Goal: Task Accomplishment & Management: Use online tool/utility

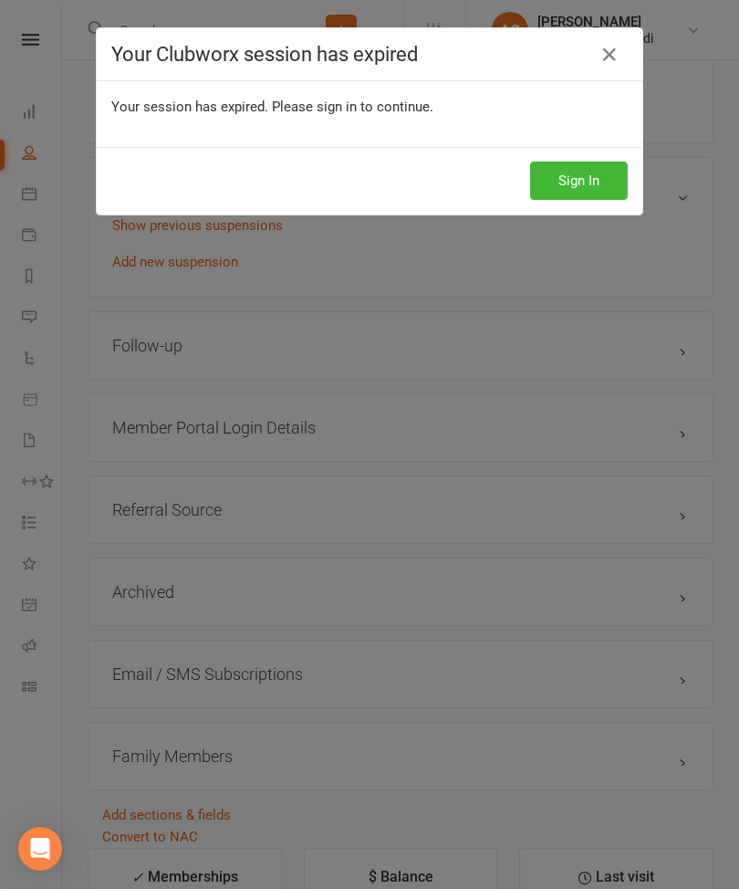
click at [608, 164] on button "Sign In" at bounding box center [579, 181] width 98 height 38
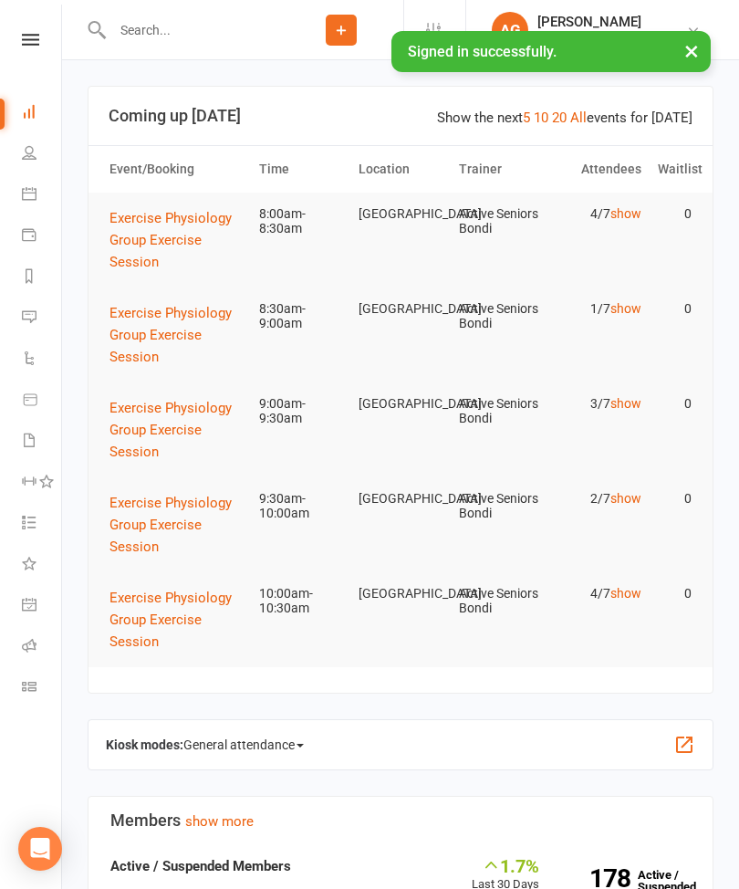
click at [2, 42] on link at bounding box center [30, 40] width 65 height 12
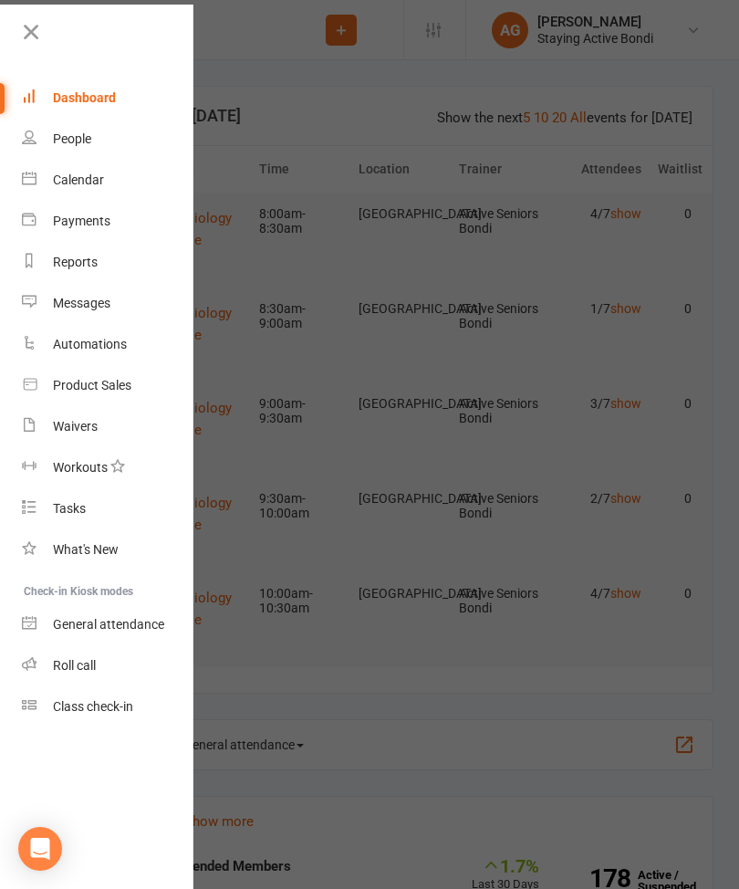
click at [148, 658] on link "Roll call" at bounding box center [108, 665] width 173 height 41
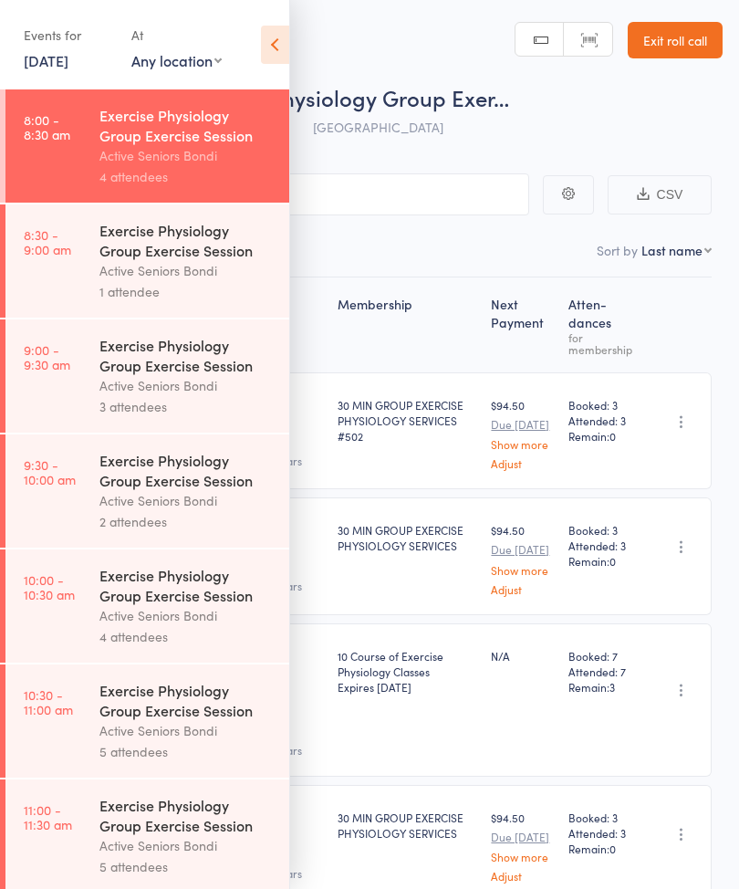
click at [283, 45] on icon at bounding box center [275, 45] width 28 height 38
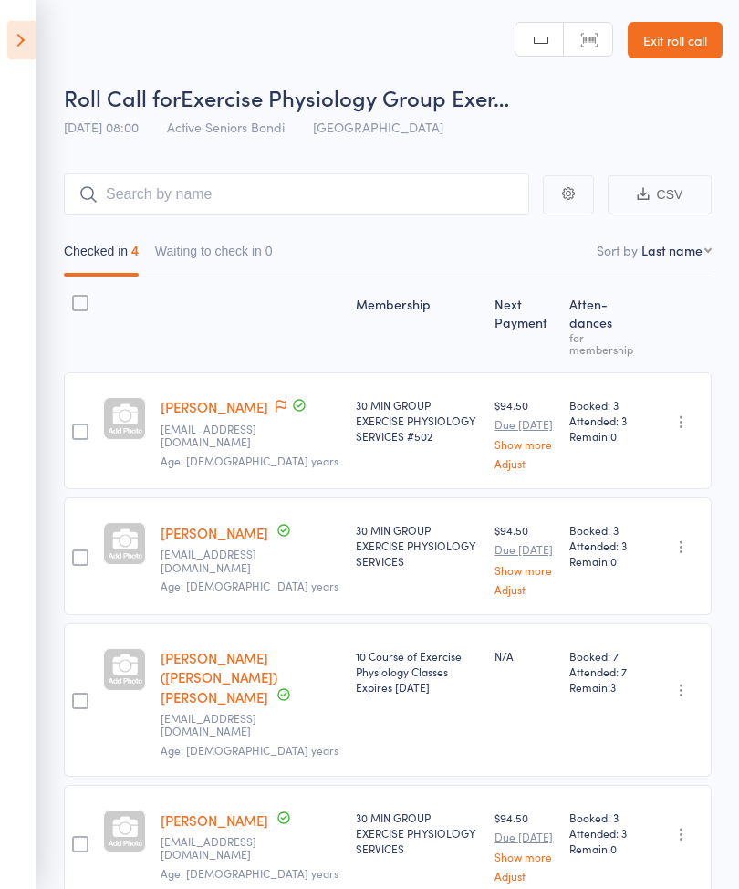
click at [10, 47] on icon at bounding box center [21, 40] width 28 height 38
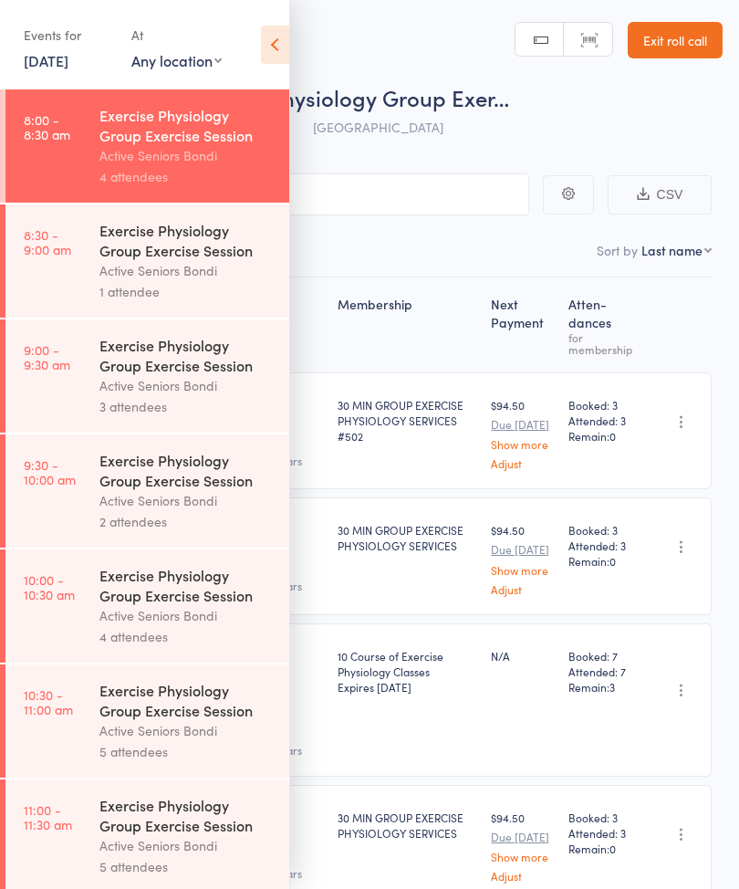
click at [153, 277] on div "Active Seniors Bondi" at bounding box center [187, 270] width 174 height 21
